Goal: Task Accomplishment & Management: Use online tool/utility

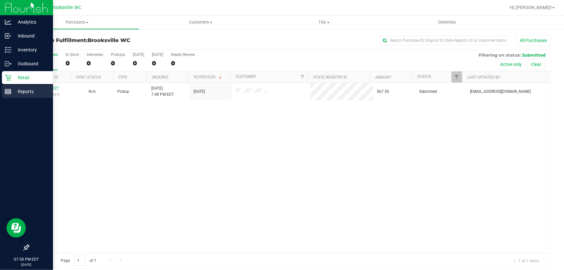
click at [16, 90] on p "Reports" at bounding box center [30, 92] width 39 height 8
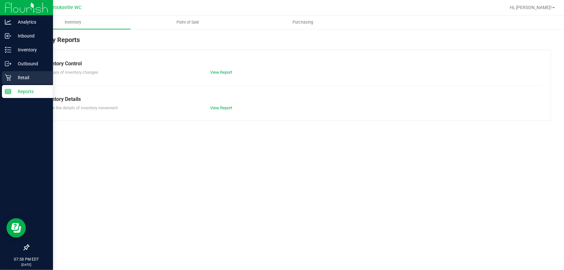
click at [21, 77] on p "Retail" at bounding box center [30, 78] width 39 height 8
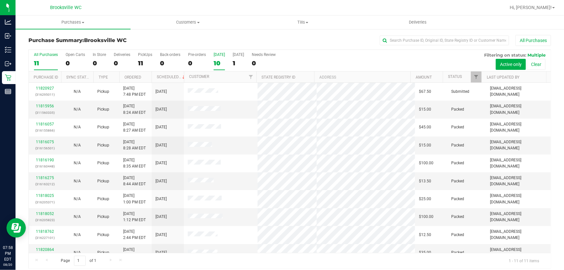
click at [221, 55] on div "[DATE]" at bounding box center [219, 54] width 11 height 5
click at [0, 0] on input "[DATE] 10" at bounding box center [0, 0] width 0 height 0
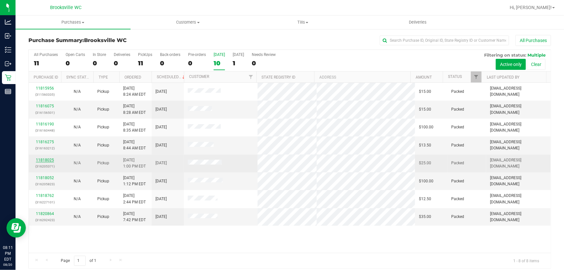
click at [46, 158] on link "11818025" at bounding box center [45, 160] width 18 height 5
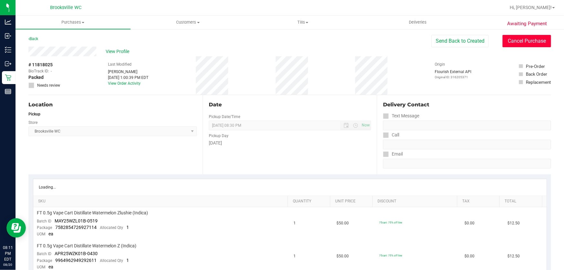
click at [508, 43] on button "Cancel Purchase" at bounding box center [527, 41] width 48 height 12
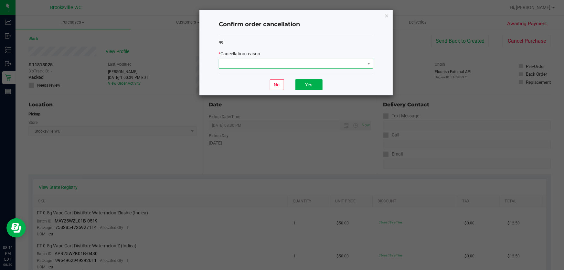
click at [243, 65] on span at bounding box center [292, 63] width 146 height 9
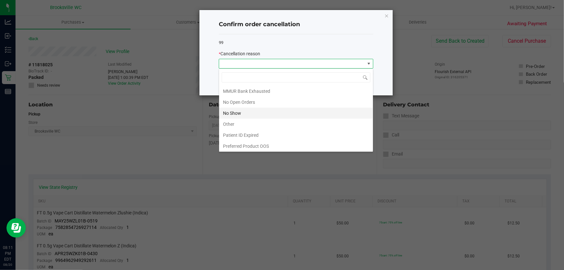
scroll to position [55, 0]
drag, startPoint x: 251, startPoint y: 116, endPoint x: 270, endPoint y: 97, distance: 27.2
click at [251, 116] on li "No Show" at bounding box center [296, 112] width 154 height 11
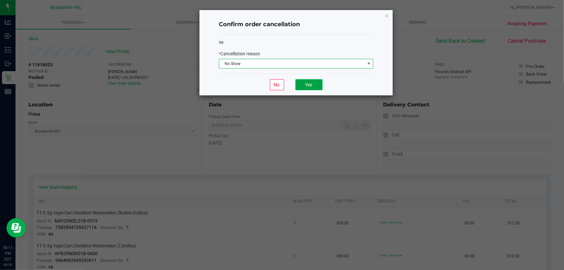
click at [315, 85] on button "Yes" at bounding box center [308, 84] width 27 height 11
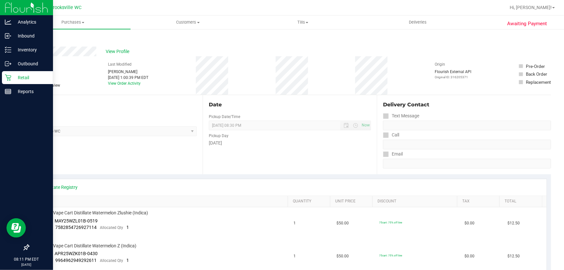
click at [11, 81] on p "Retail" at bounding box center [30, 78] width 39 height 8
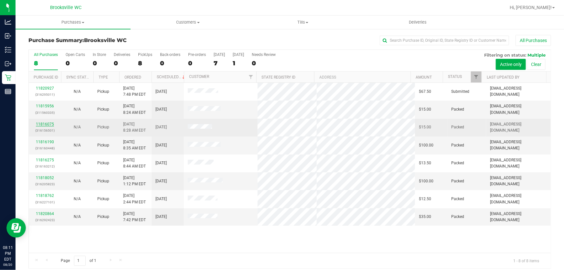
click at [41, 123] on link "11816075" at bounding box center [45, 124] width 18 height 5
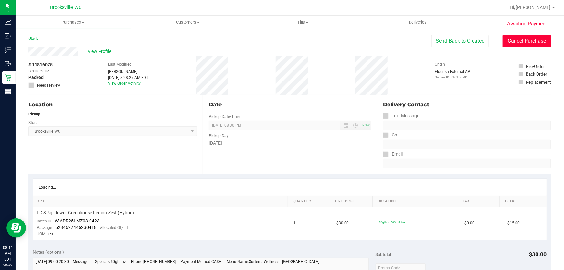
click at [516, 41] on button "Cancel Purchase" at bounding box center [527, 41] width 48 height 12
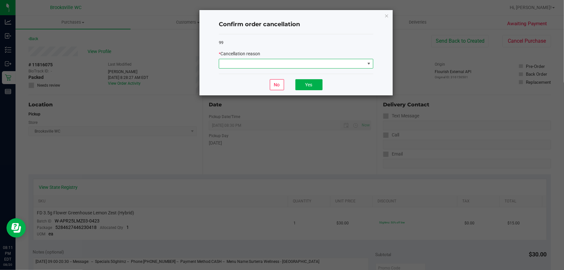
click at [240, 65] on span at bounding box center [292, 63] width 146 height 9
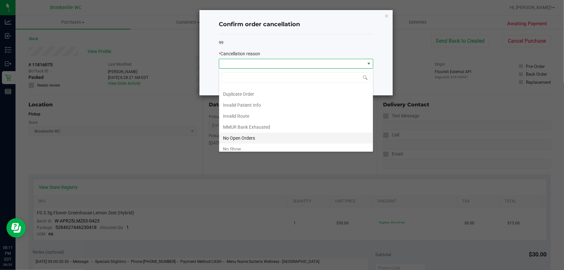
scroll to position [29, 0]
click at [244, 134] on li "No Show" at bounding box center [296, 138] width 154 height 11
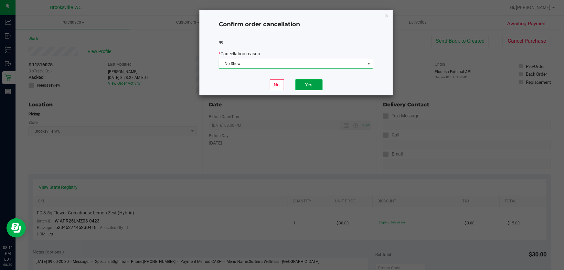
click at [310, 85] on button "Yes" at bounding box center [308, 84] width 27 height 11
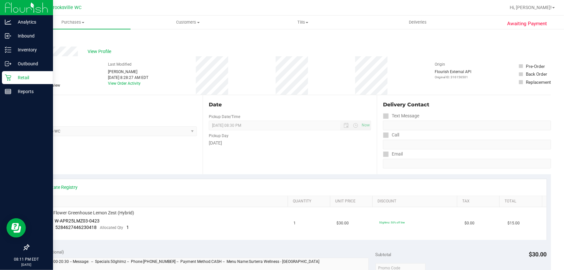
click at [27, 77] on p "Retail" at bounding box center [30, 78] width 39 height 8
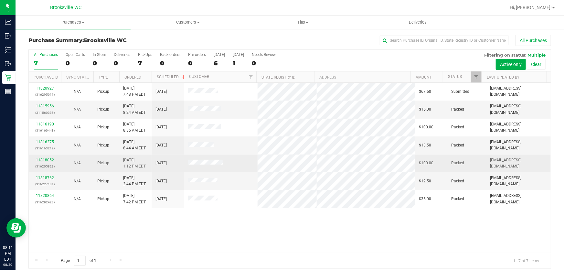
click at [43, 161] on link "11818052" at bounding box center [45, 160] width 18 height 5
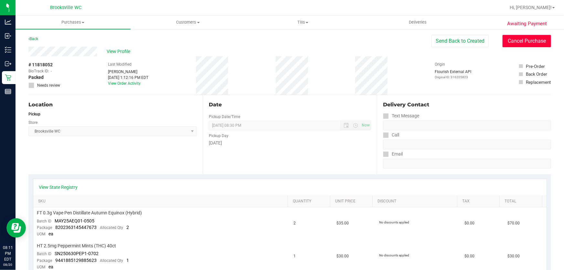
click at [540, 36] on button "Cancel Purchase" at bounding box center [527, 41] width 48 height 12
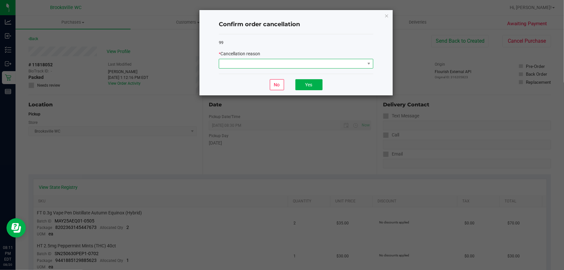
click at [293, 63] on span at bounding box center [292, 63] width 146 height 9
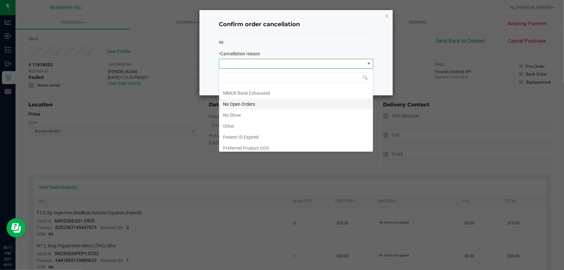
scroll to position [55, 0]
click at [252, 111] on li "No Show" at bounding box center [296, 112] width 154 height 11
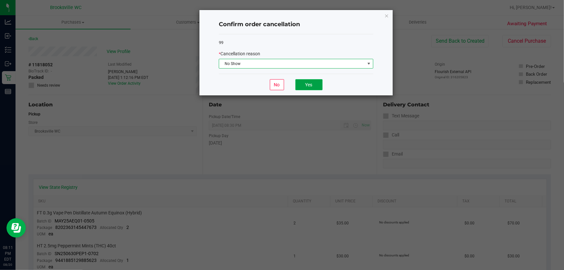
click at [316, 84] on button "Yes" at bounding box center [308, 84] width 27 height 11
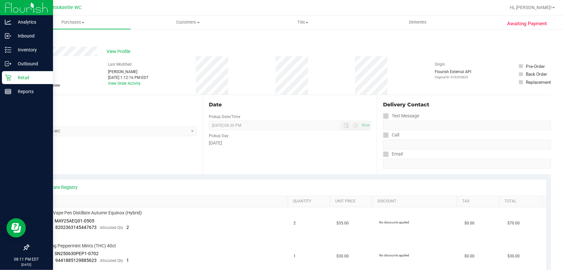
click at [11, 77] on p "Retail" at bounding box center [30, 78] width 39 height 8
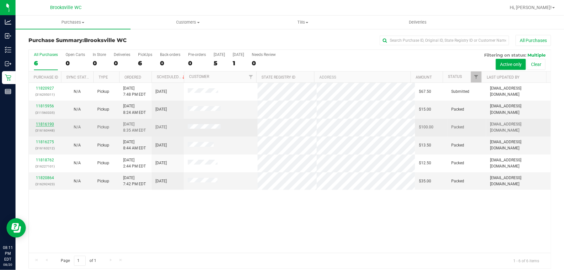
click at [48, 123] on link "11816190" at bounding box center [45, 124] width 18 height 5
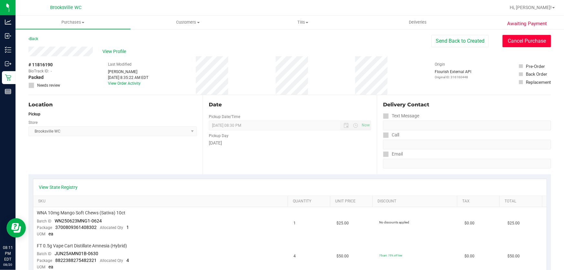
click at [514, 38] on button "Cancel Purchase" at bounding box center [527, 41] width 48 height 12
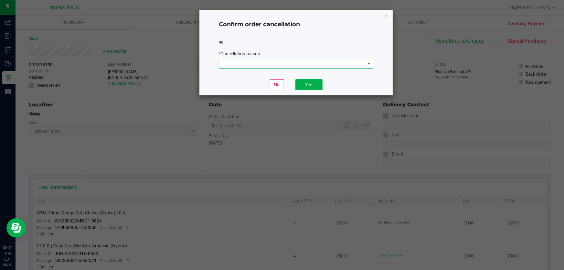
click at [262, 62] on span at bounding box center [292, 63] width 146 height 9
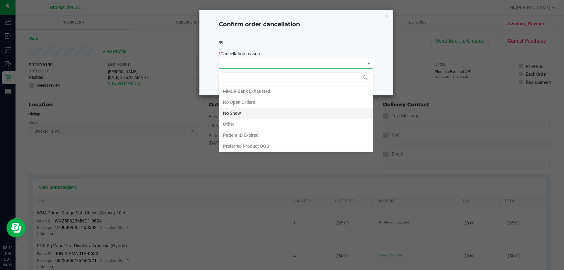
scroll to position [55, 0]
click at [249, 110] on li "No Show" at bounding box center [296, 112] width 154 height 11
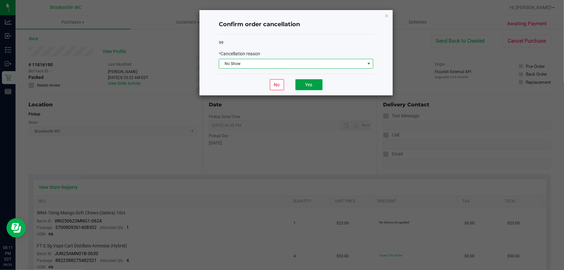
click at [306, 87] on button "Yes" at bounding box center [308, 84] width 27 height 11
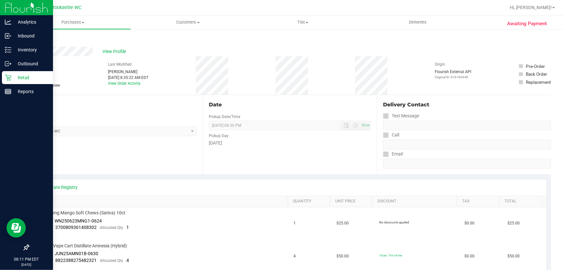
click at [7, 77] on icon at bounding box center [8, 78] width 6 height 6
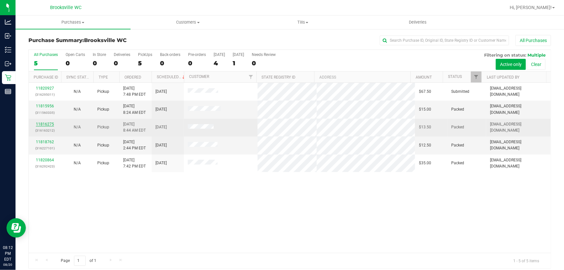
click at [46, 122] on link "11816275" at bounding box center [45, 124] width 18 height 5
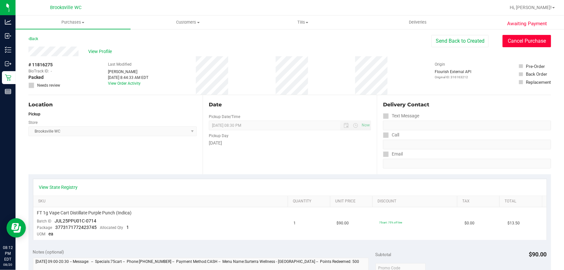
click at [516, 42] on button "Cancel Purchase" at bounding box center [527, 41] width 48 height 12
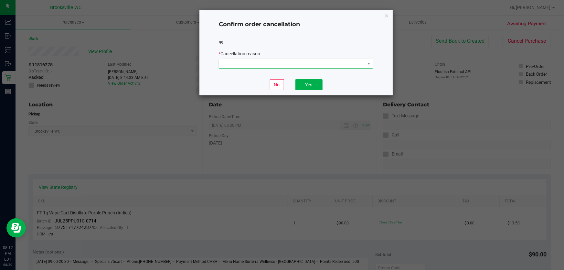
click at [283, 60] on span at bounding box center [292, 63] width 146 height 9
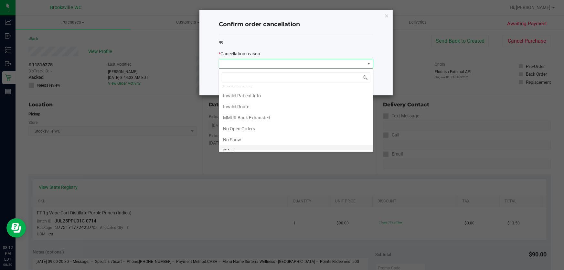
scroll to position [55, 0]
click at [244, 113] on li "No Show" at bounding box center [296, 112] width 154 height 11
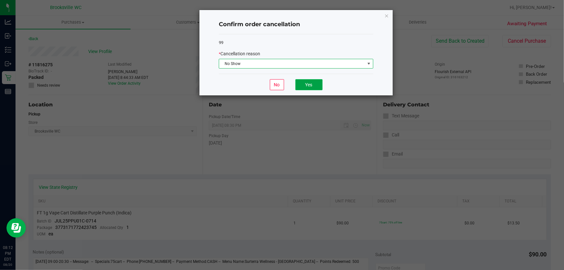
click at [310, 83] on button "Yes" at bounding box center [308, 84] width 27 height 11
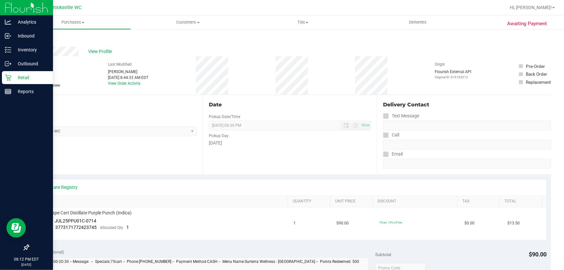
click at [23, 78] on p "Retail" at bounding box center [30, 78] width 39 height 8
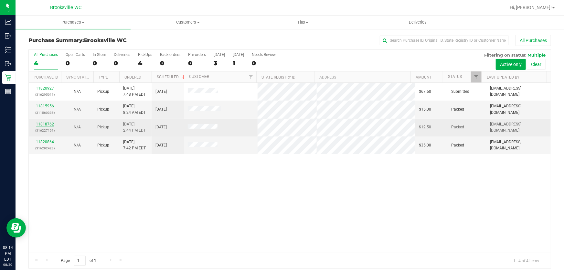
click at [52, 123] on link "11818762" at bounding box center [45, 124] width 18 height 5
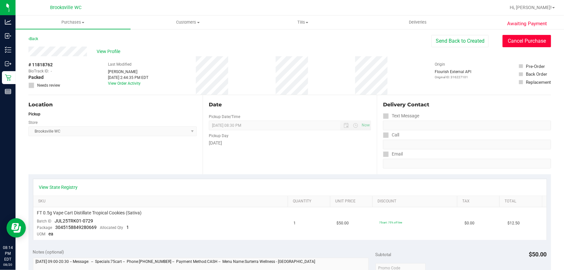
click at [518, 37] on button "Cancel Purchase" at bounding box center [527, 41] width 48 height 12
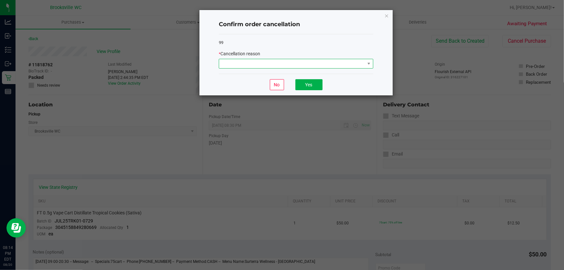
click at [303, 64] on span at bounding box center [292, 63] width 146 height 9
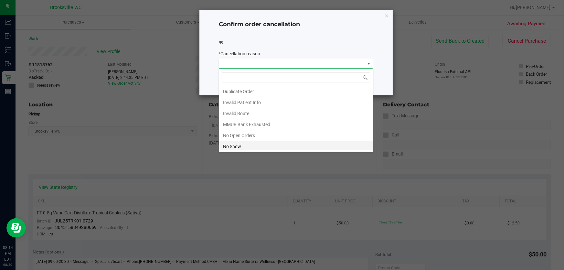
scroll to position [55, 0]
click at [261, 111] on li "No Show" at bounding box center [296, 112] width 154 height 11
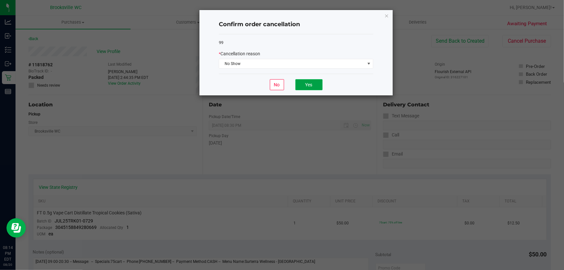
click at [307, 81] on button "Yes" at bounding box center [308, 84] width 27 height 11
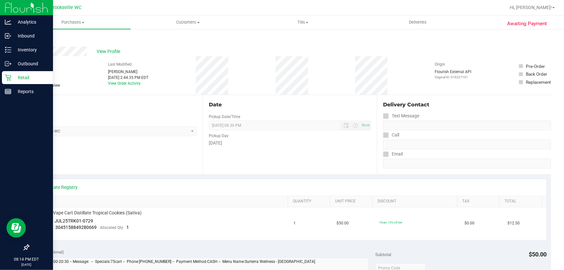
click at [18, 81] on p "Retail" at bounding box center [30, 78] width 39 height 8
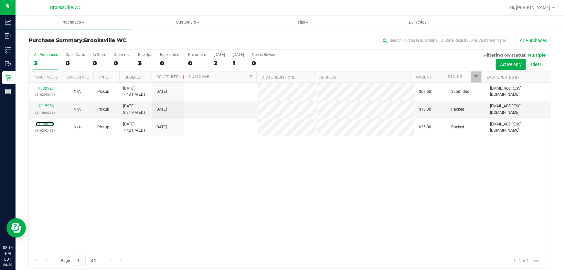
click at [42, 123] on link "11820864" at bounding box center [45, 124] width 18 height 5
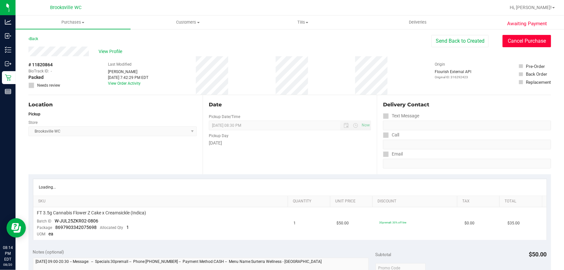
click at [527, 44] on button "Cancel Purchase" at bounding box center [527, 41] width 48 height 12
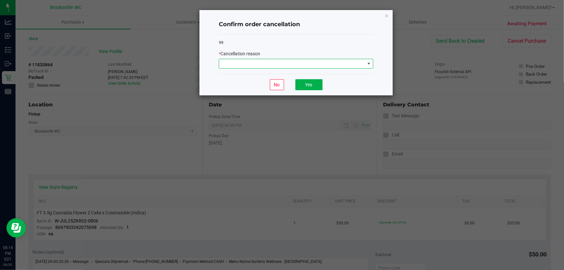
click at [290, 62] on span at bounding box center [292, 63] width 146 height 9
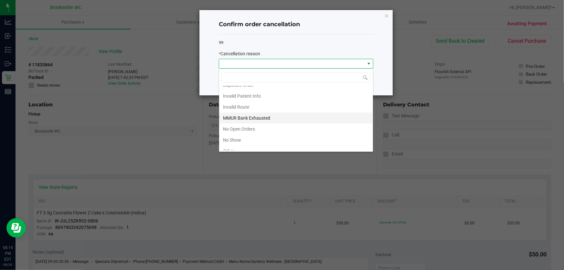
scroll to position [55, 0]
click at [254, 109] on li "No Show" at bounding box center [296, 112] width 154 height 11
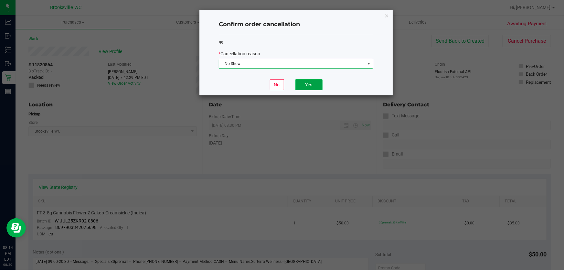
click at [298, 82] on button "Yes" at bounding box center [308, 84] width 27 height 11
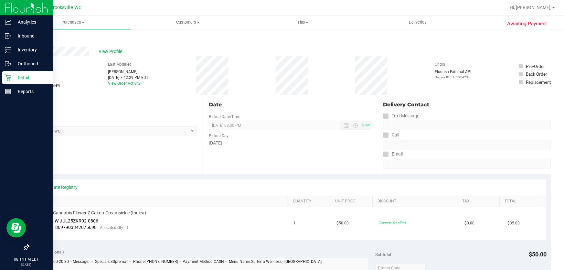
click at [13, 78] on p "Retail" at bounding box center [30, 78] width 39 height 8
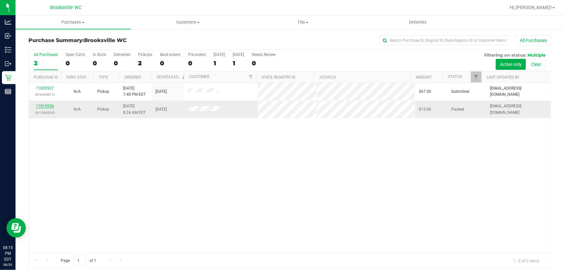
click at [51, 105] on link "11815956" at bounding box center [45, 106] width 18 height 5
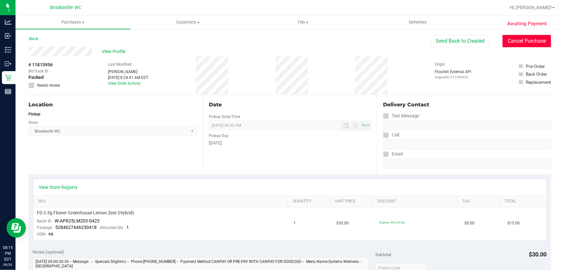
click at [516, 38] on button "Cancel Purchase" at bounding box center [527, 41] width 48 height 12
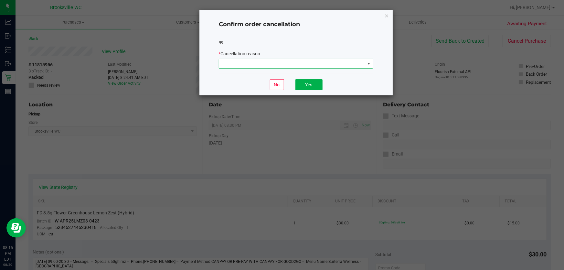
click at [288, 62] on span at bounding box center [292, 63] width 146 height 9
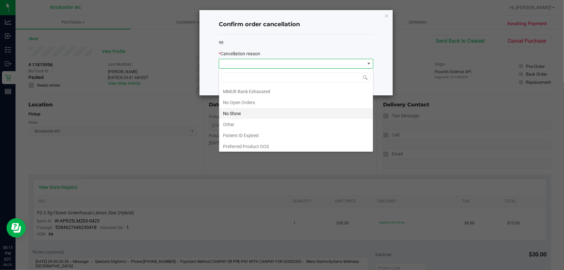
scroll to position [55, 0]
click at [250, 113] on li "No Show" at bounding box center [296, 112] width 154 height 11
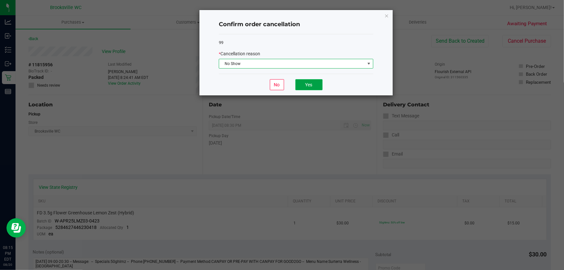
click at [312, 83] on button "Yes" at bounding box center [308, 84] width 27 height 11
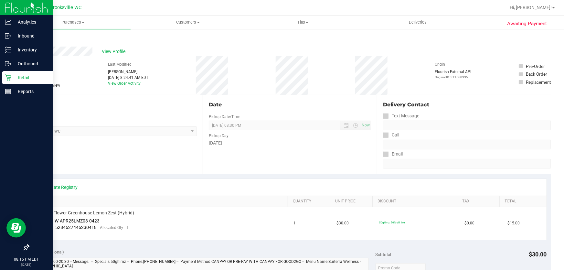
click at [16, 75] on p "Retail" at bounding box center [30, 78] width 39 height 8
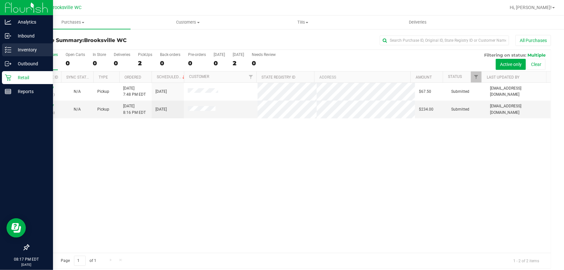
click at [14, 47] on p "Inventory" at bounding box center [30, 50] width 39 height 8
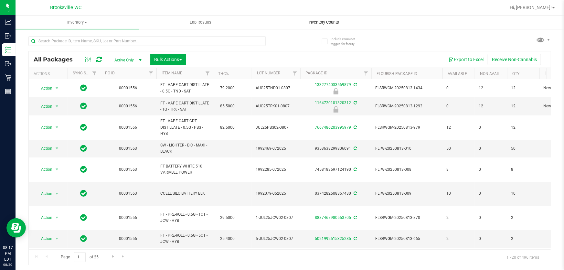
click at [335, 21] on span "Inventory Counts" at bounding box center [324, 22] width 48 height 6
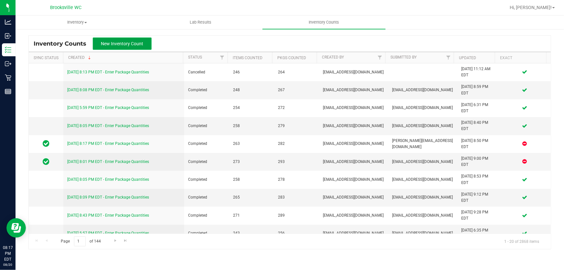
click at [130, 43] on span "New Inventory Count" at bounding box center [122, 43] width 42 height 5
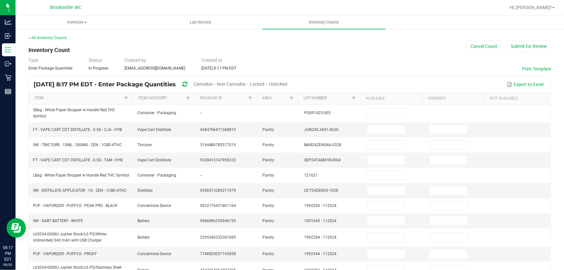
click at [213, 84] on span "Cannabis" at bounding box center [203, 83] width 19 height 5
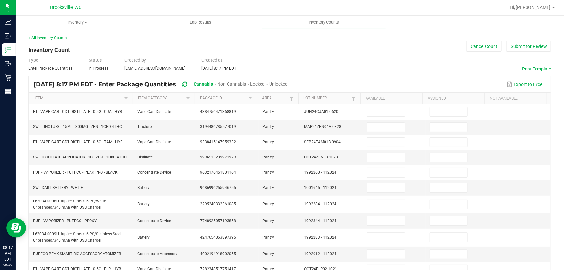
click at [288, 84] on span "Unlocked" at bounding box center [278, 83] width 18 height 5
click at [87, 100] on link "Item" at bounding box center [79, 98] width 88 height 5
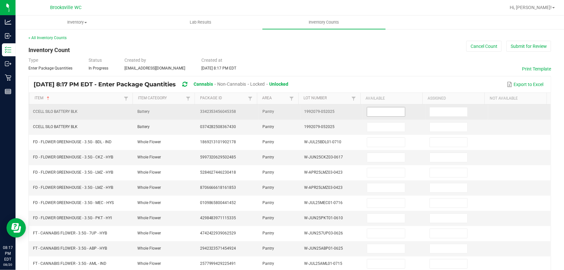
click at [375, 111] on input at bounding box center [386, 111] width 38 height 9
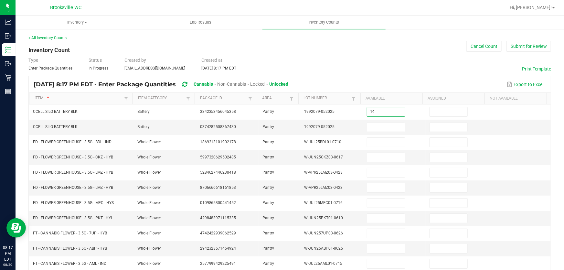
type input "19"
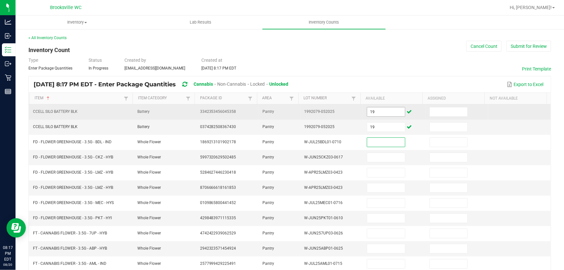
click at [376, 114] on input "19" at bounding box center [386, 111] width 38 height 9
type input "18"
type input "3"
type input "4"
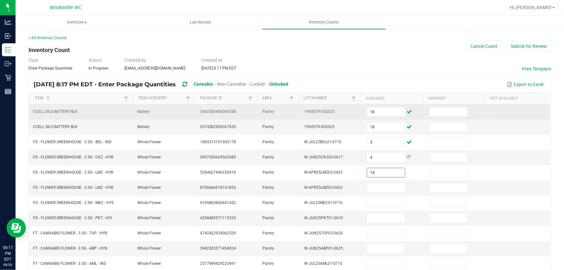
type input "14"
type input "1"
type input "20"
type input "7"
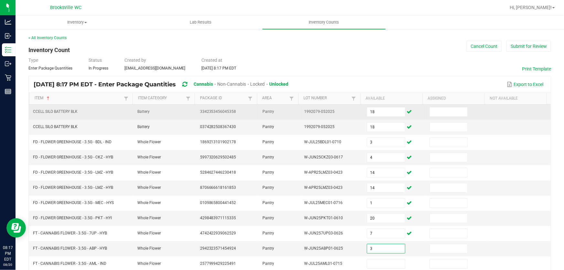
type input "3"
type input "6"
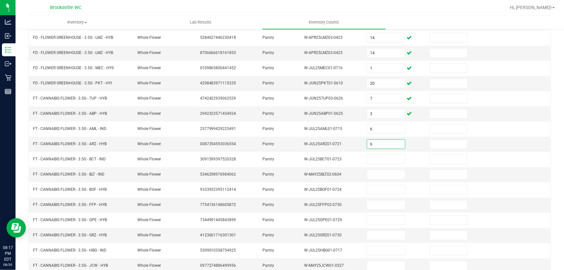
type input "6"
type input "10"
type input "16"
type input "3"
type input "17"
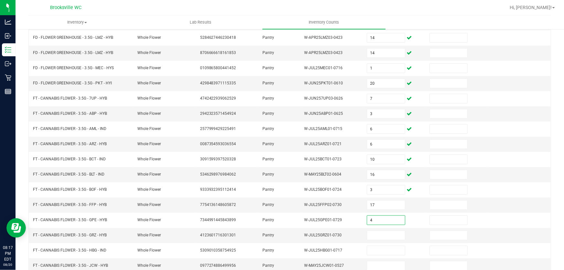
type input "4"
type input "12"
type input "3"
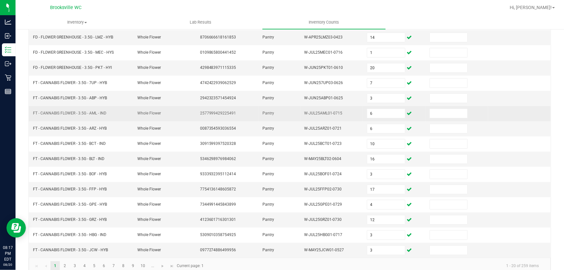
scroll to position [159, 0]
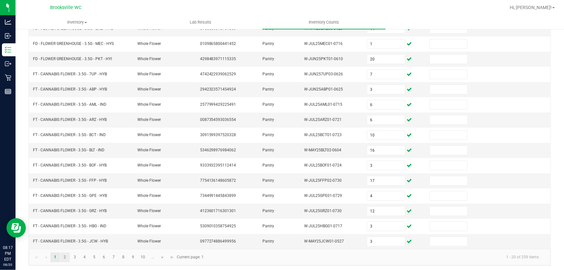
click at [64, 252] on link "2" at bounding box center [64, 257] width 9 height 10
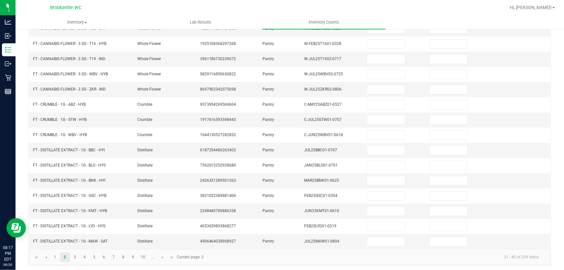
scroll to position [12, 0]
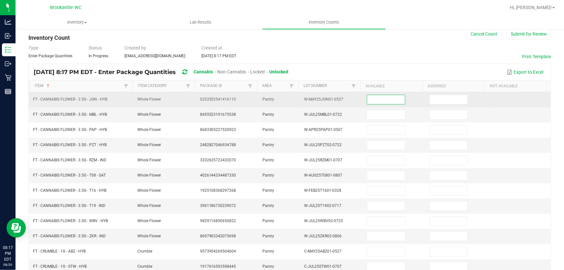
click at [381, 102] on input at bounding box center [386, 99] width 38 height 9
type input "14"
type input "20"
type input "2"
type input "7"
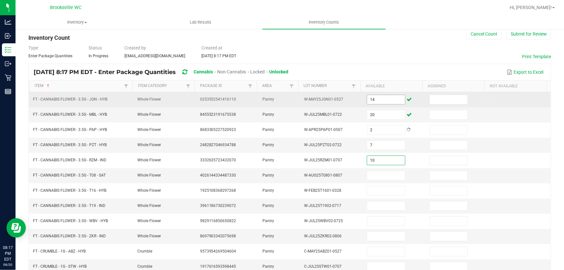
type input "10"
type input "19"
type input "3"
type input "12"
type input "17"
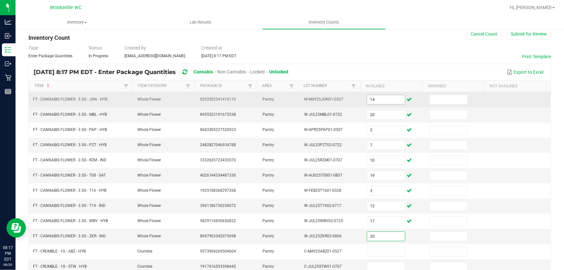
type input "20"
type input "1"
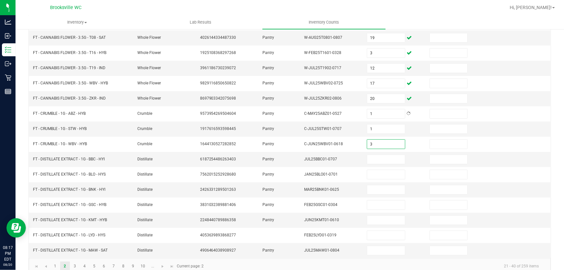
type input "3"
type input "5"
type input "10"
type input "11"
type input "5"
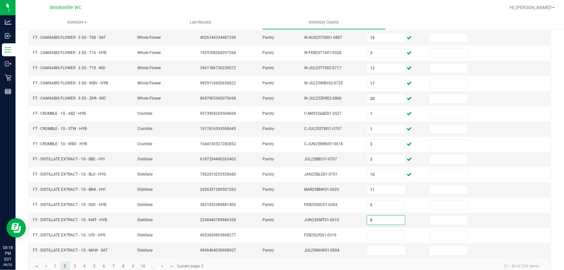
type input "8"
type input "7"
click at [73, 264] on link "3" at bounding box center [74, 266] width 9 height 10
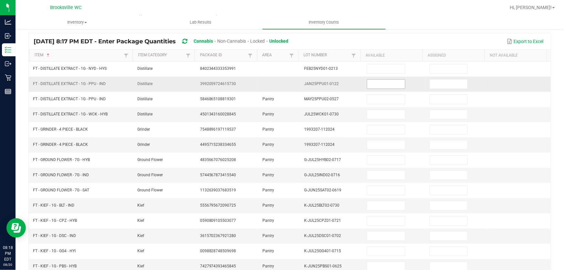
scroll to position [0, 0]
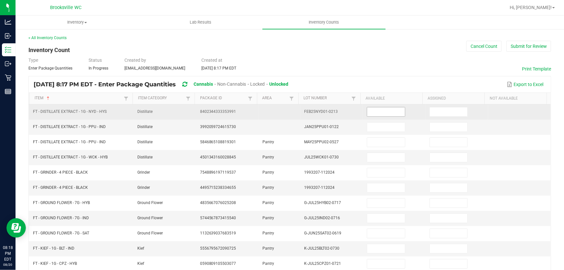
click at [367, 112] on input at bounding box center [386, 111] width 38 height 9
type input "8"
type input "3"
type input "2"
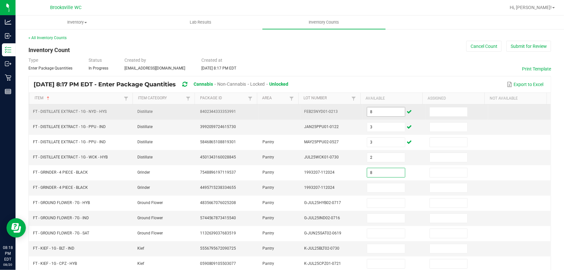
type input "8"
type input "1"
type input "19"
type input "8"
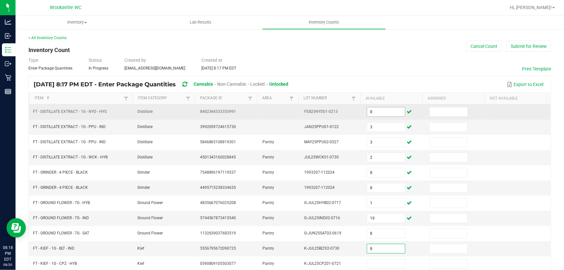
type input "8"
type input "2"
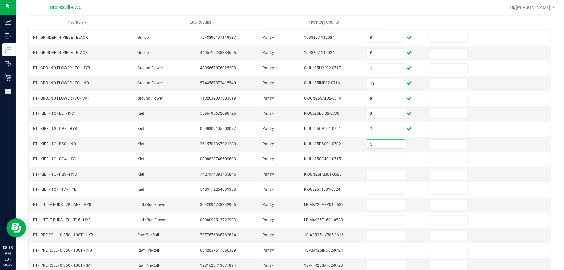
type input "5"
type input "4"
type input "5"
type input "1"
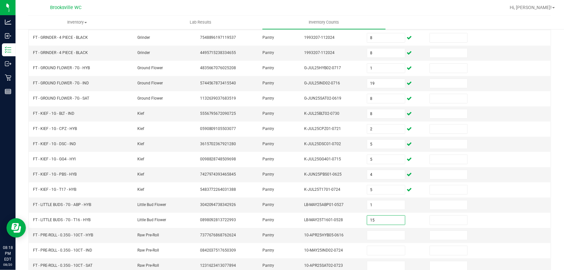
type input "15"
type input "12"
type input "6"
type input "9"
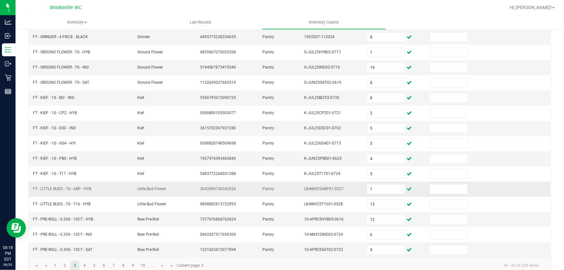
scroll to position [159, 0]
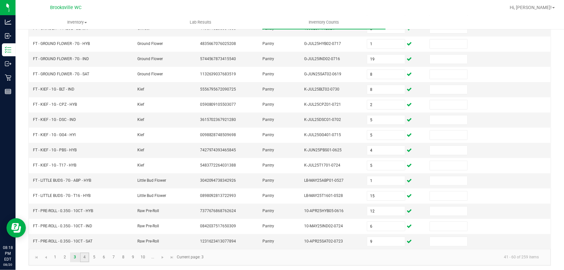
click at [87, 253] on link "4" at bounding box center [84, 257] width 9 height 10
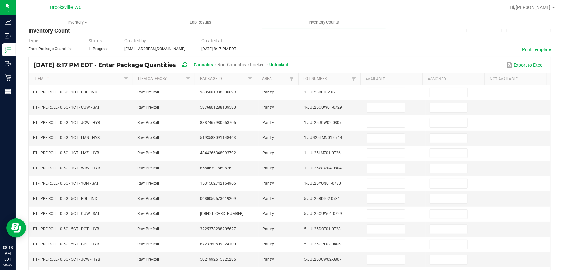
scroll to position [0, 0]
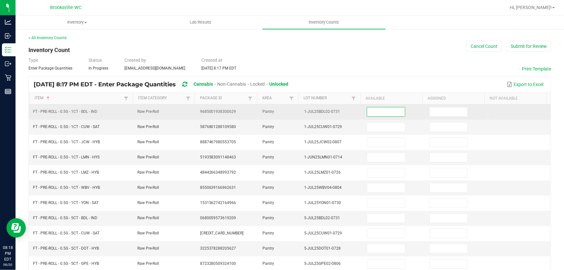
click at [388, 109] on input at bounding box center [386, 111] width 38 height 9
type input "25"
type input "24"
type input "2"
type input "10"
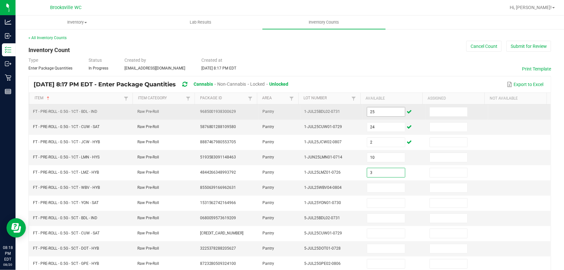
type input "3"
type input "24"
type input "16"
type input "12"
type input "10"
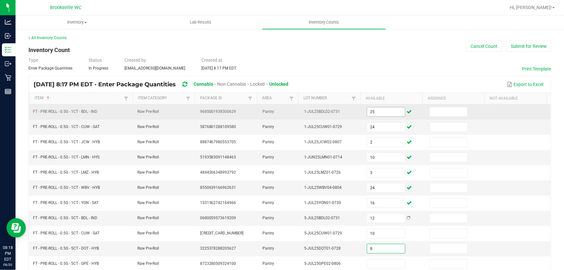
type input "8"
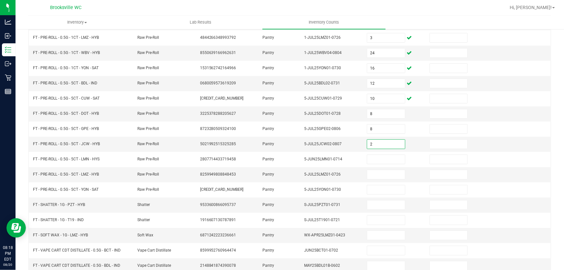
type input "2"
type input "12"
type input "3"
type input "4"
type input "2"
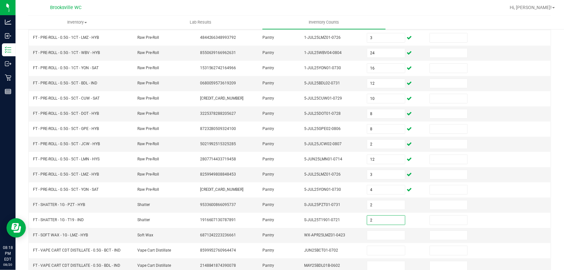
type input "2"
type input "3"
type input "8"
type input "11"
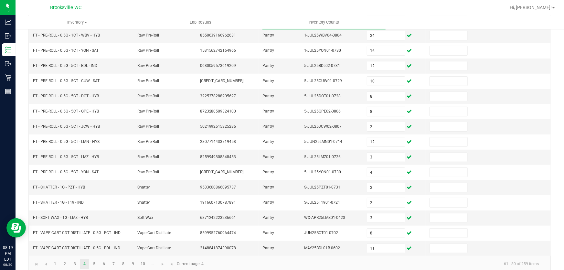
scroll to position [159, 0]
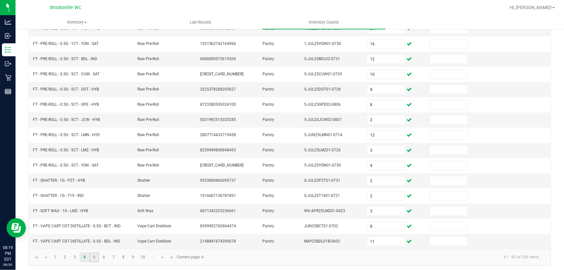
click at [96, 255] on link "5" at bounding box center [94, 257] width 9 height 10
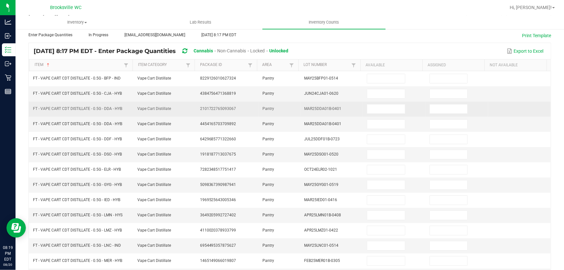
scroll to position [12, 0]
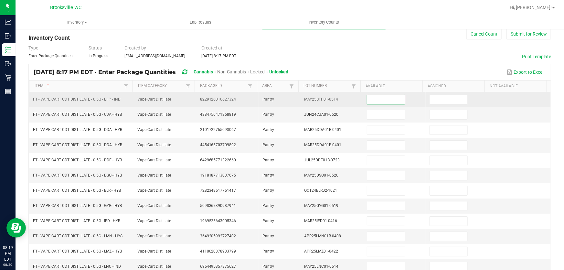
click at [377, 98] on input at bounding box center [386, 99] width 38 height 9
type input "4"
type input "1"
type input "14"
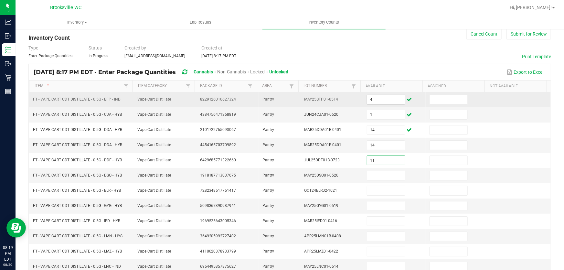
type input "11"
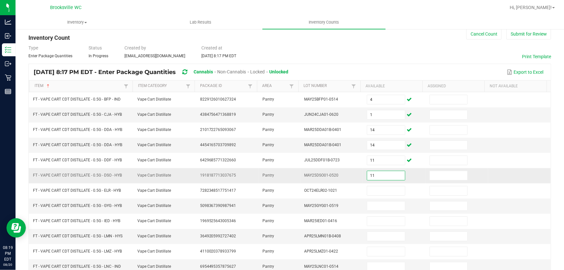
type input "11"
type input "4"
type input "6"
type input "2"
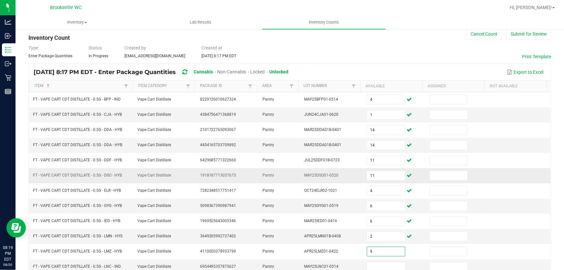
type input "9"
type input "7"
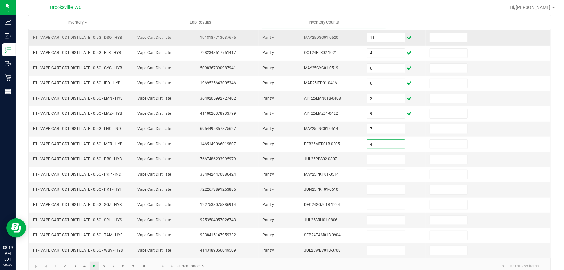
type input "4"
type input "12"
type input "6"
type input "5"
type input "2"
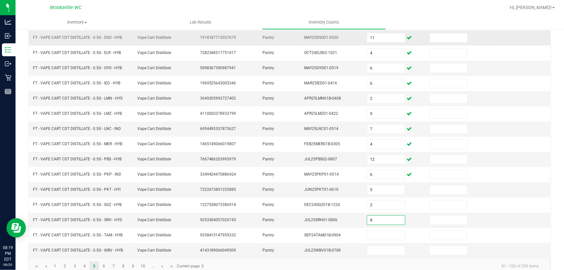
type input "8"
type input "2"
click at [102, 264] on link "6" at bounding box center [103, 266] width 9 height 10
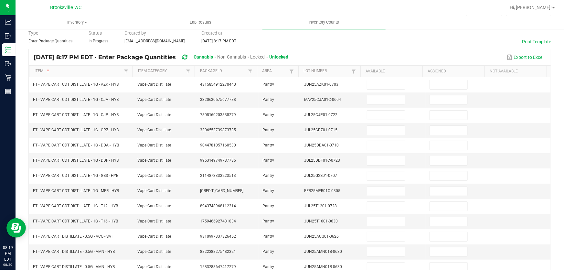
scroll to position [0, 0]
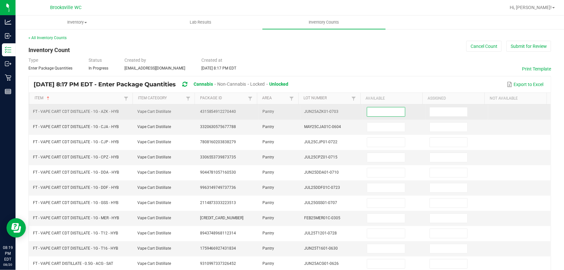
click at [371, 114] on input at bounding box center [386, 111] width 38 height 9
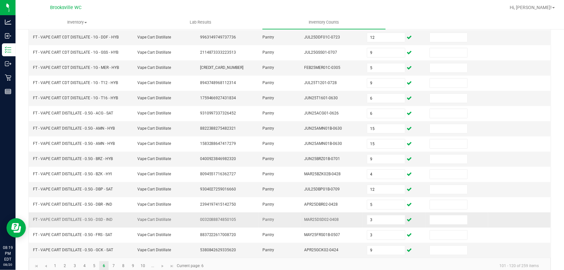
scroll to position [159, 0]
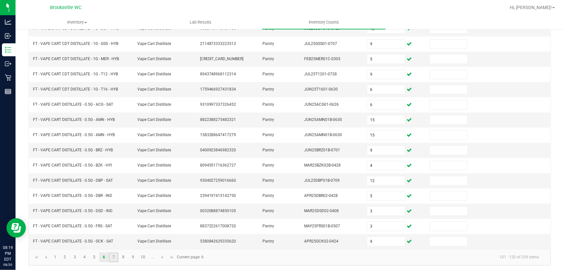
click at [114, 253] on link "7" at bounding box center [113, 257] width 9 height 10
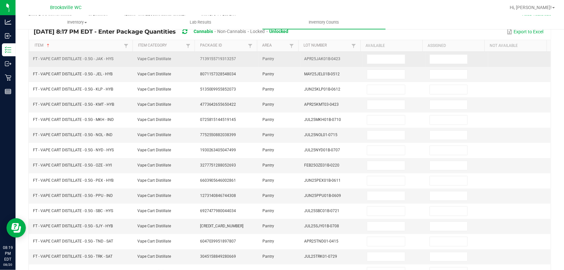
scroll to position [0, 0]
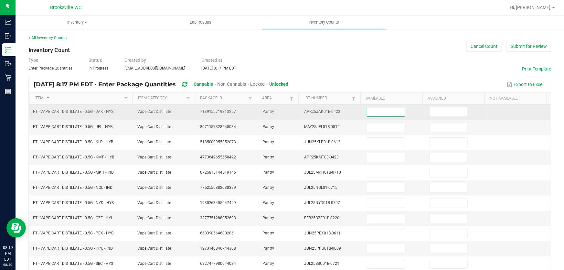
click at [383, 113] on input at bounding box center [386, 111] width 38 height 9
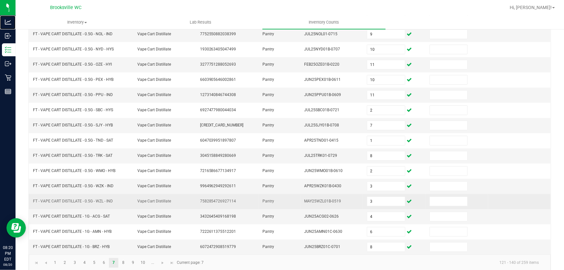
scroll to position [159, 0]
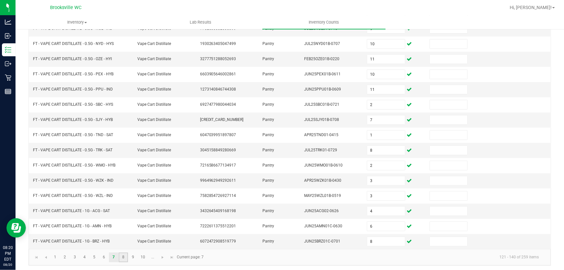
click at [121, 255] on link "8" at bounding box center [123, 257] width 9 height 10
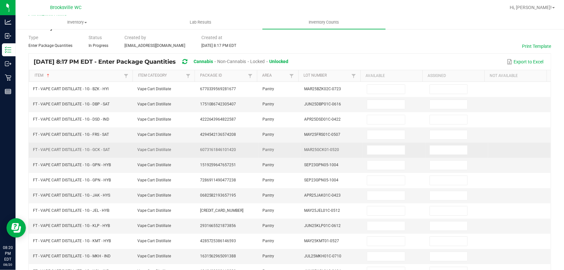
scroll to position [0, 0]
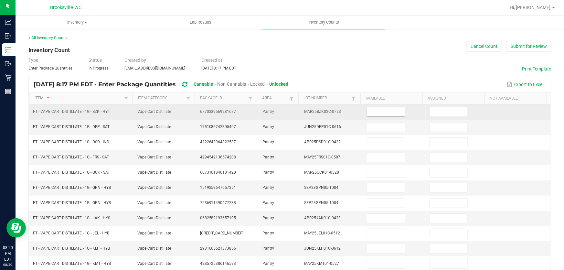
click at [378, 111] on input at bounding box center [386, 111] width 38 height 9
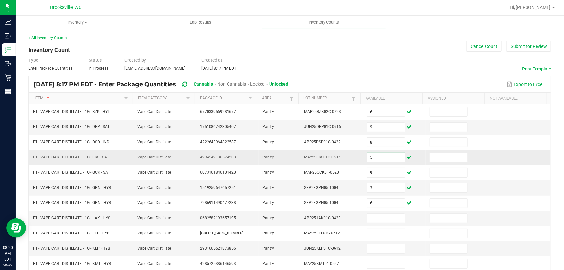
click at [375, 155] on input "5" at bounding box center [386, 157] width 38 height 9
click at [387, 185] on input "3" at bounding box center [386, 187] width 38 height 9
click at [385, 219] on input at bounding box center [386, 218] width 38 height 9
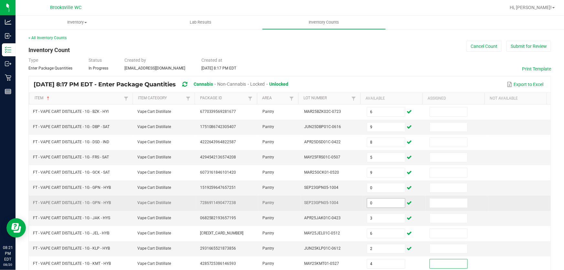
scroll to position [135, 0]
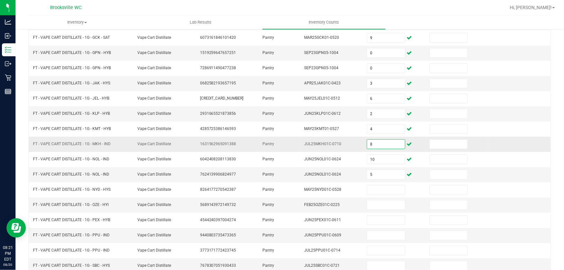
click at [390, 143] on input "8" at bounding box center [386, 144] width 38 height 9
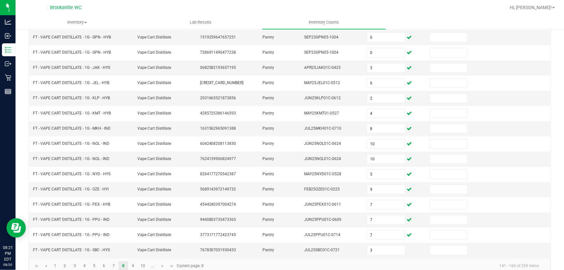
scroll to position [159, 0]
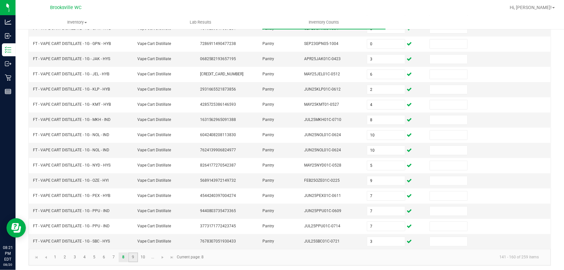
click at [136, 255] on link "9" at bounding box center [132, 257] width 9 height 10
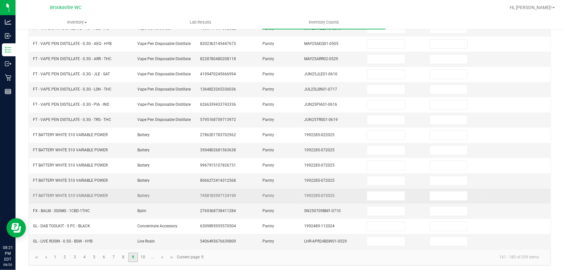
scroll to position [0, 0]
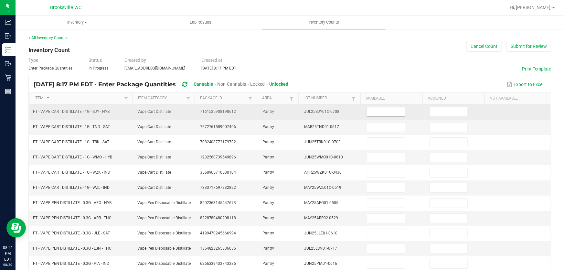
click at [369, 109] on input at bounding box center [386, 111] width 38 height 9
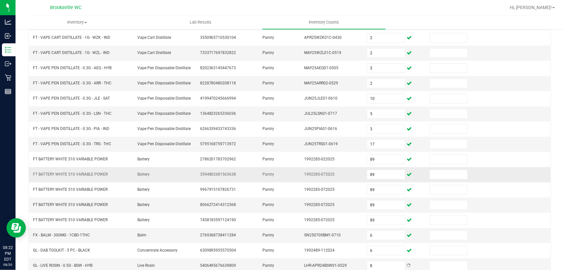
scroll to position [159, 0]
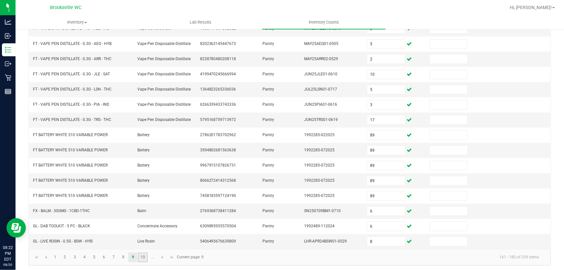
click at [147, 254] on link "10" at bounding box center [142, 257] width 9 height 10
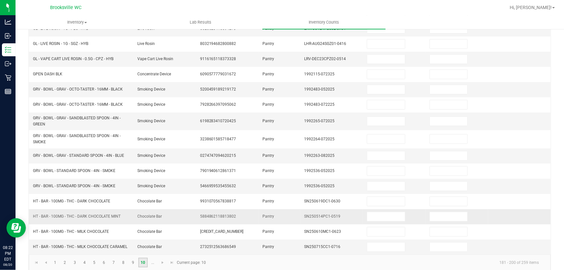
scroll to position [0, 0]
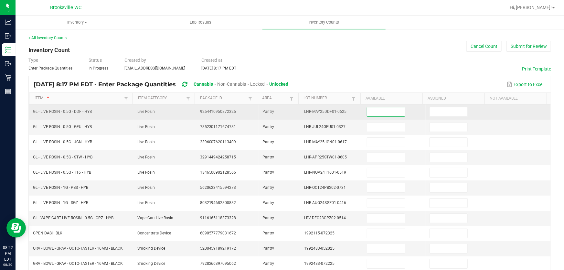
click at [375, 110] on input at bounding box center [386, 111] width 38 height 9
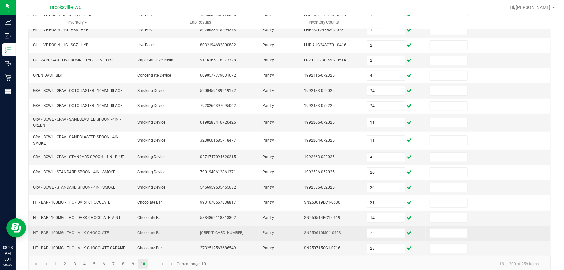
scroll to position [167, 0]
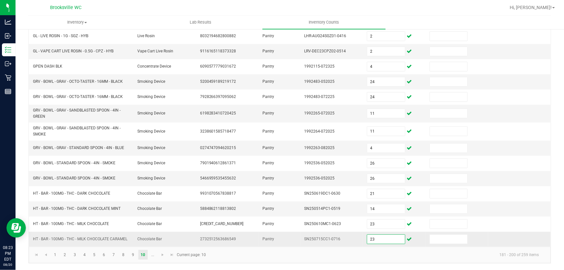
click at [381, 235] on input "23" at bounding box center [386, 239] width 38 height 9
click at [164, 253] on span "Go to the next page" at bounding box center [162, 254] width 5 height 5
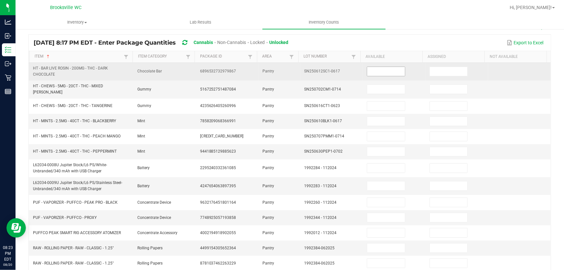
scroll to position [0, 0]
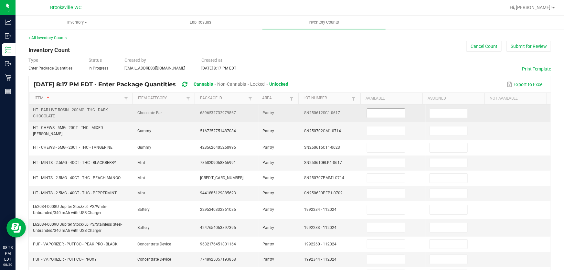
click at [384, 110] on input at bounding box center [386, 113] width 38 height 9
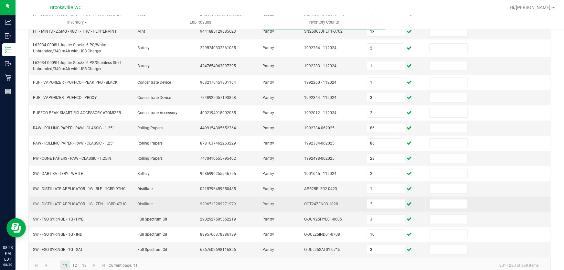
scroll to position [167, 0]
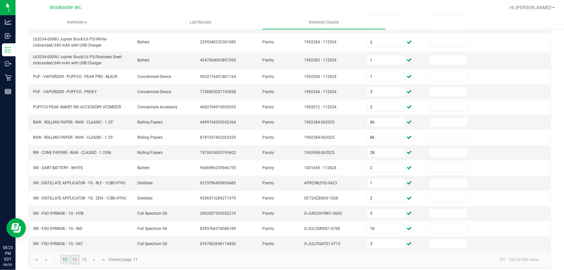
click at [78, 255] on link "12" at bounding box center [74, 260] width 9 height 10
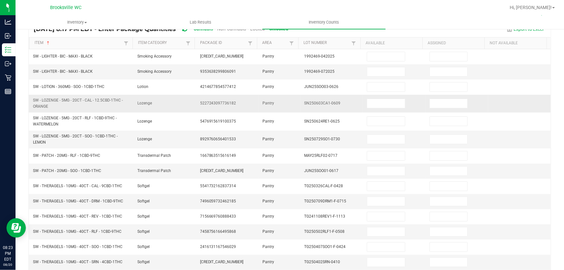
scroll to position [20, 0]
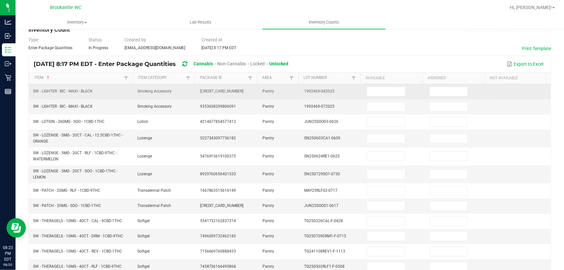
click at [375, 86] on td at bounding box center [394, 91] width 63 height 15
click at [372, 90] on input at bounding box center [386, 91] width 38 height 9
click at [372, 92] on input at bounding box center [386, 91] width 38 height 9
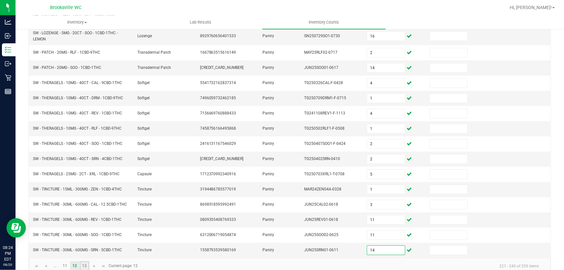
click at [83, 263] on link "13" at bounding box center [84, 266] width 9 height 10
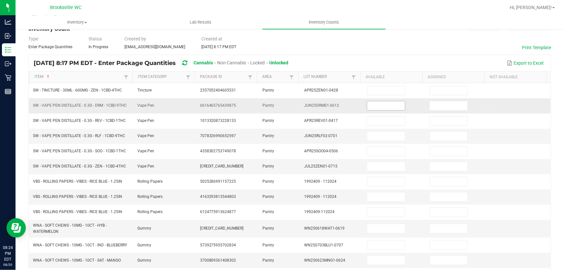
scroll to position [0, 0]
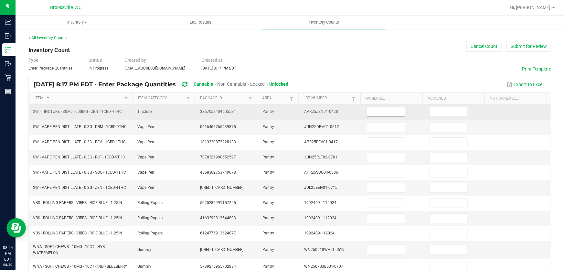
click at [378, 113] on input at bounding box center [386, 111] width 38 height 9
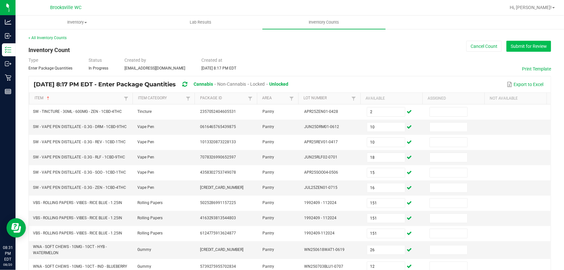
click at [528, 49] on button "Submit for Review" at bounding box center [528, 46] width 45 height 11
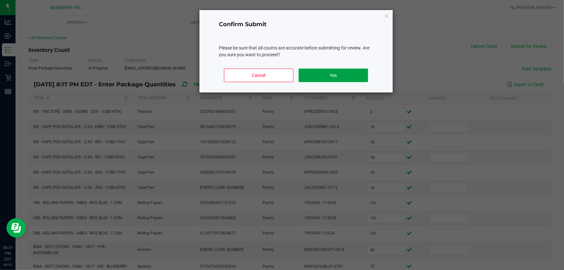
click at [360, 76] on button "Yes" at bounding box center [333, 76] width 69 height 14
